Goal: Task Accomplishment & Management: Use online tool/utility

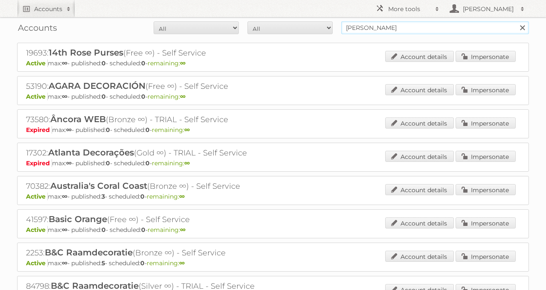
drag, startPoint x: 404, startPoint y: 26, endPoint x: 242, endPoint y: 29, distance: 161.3
click at [270, 27] on form "All Active Expired Pending All Paid Trials Self service [PERSON_NAME] Search" at bounding box center [273, 27] width 512 height 13
type input "gall"
click at [516, 21] on input "Search" at bounding box center [522, 27] width 13 height 13
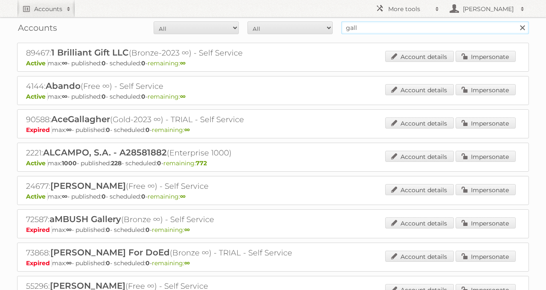
click at [418, 33] on input "gall" at bounding box center [435, 27] width 188 height 13
type input "gall & gall"
click at [516, 21] on input "Search" at bounding box center [522, 27] width 13 height 13
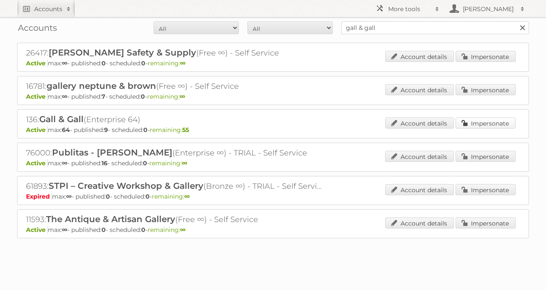
click at [471, 122] on link "Impersonate" at bounding box center [486, 122] width 60 height 11
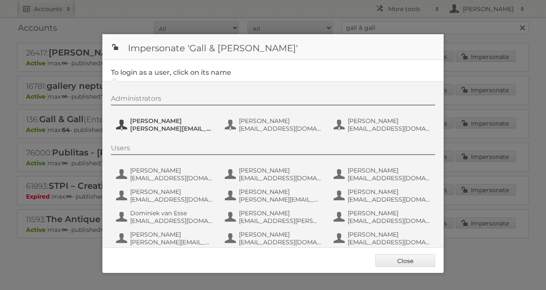
click at [145, 128] on span "esther-de.reus@gall.nl" at bounding box center [171, 129] width 83 height 8
